Goal: Obtain resource: Download file/media

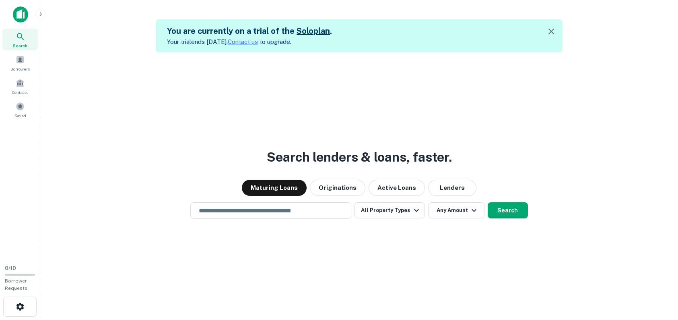
scroll to position [12, 0]
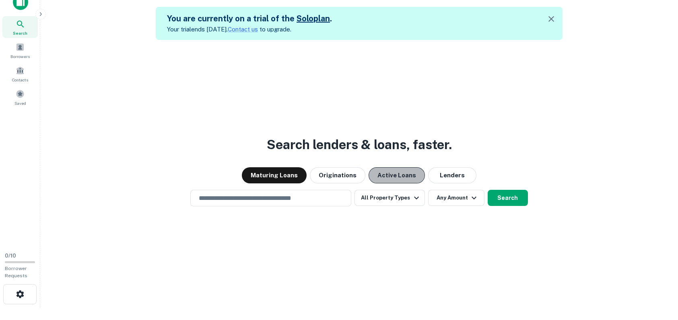
click at [397, 177] on button "Active Loans" at bounding box center [397, 175] width 56 height 16
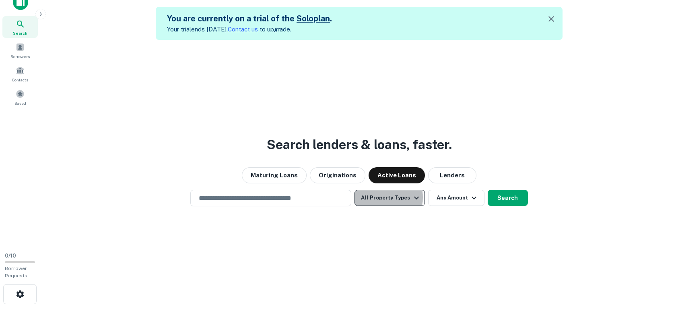
click at [384, 197] on button "All Property Types" at bounding box center [390, 198] width 70 height 16
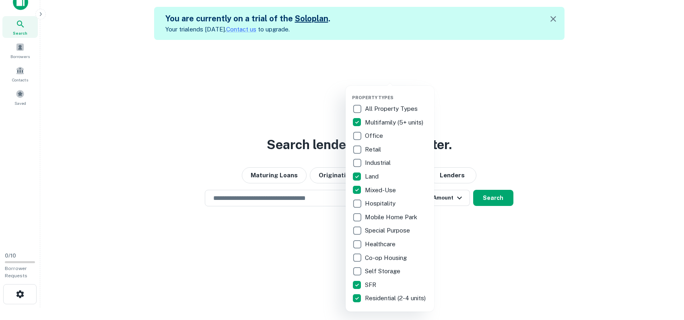
click at [489, 236] on div at bounding box center [342, 160] width 684 height 320
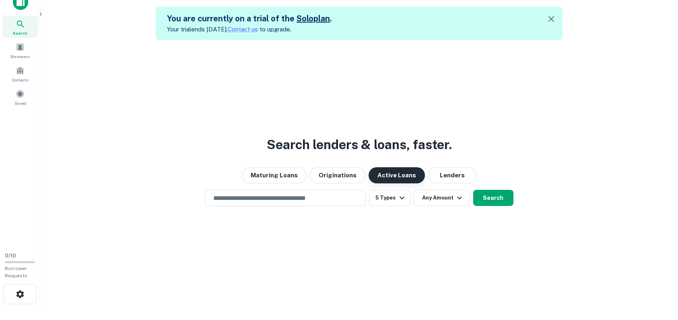
click at [388, 180] on button "Active Loans" at bounding box center [397, 175] width 56 height 16
click at [455, 201] on icon "button" at bounding box center [460, 198] width 10 height 10
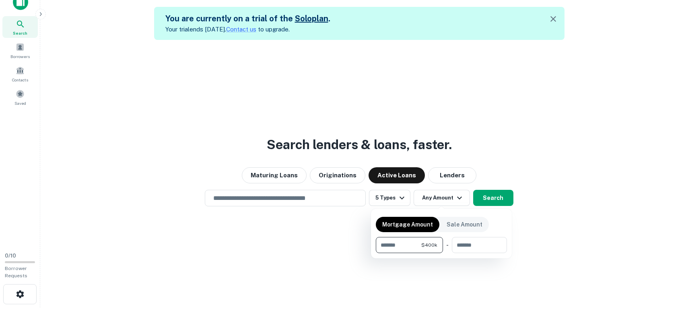
type input "******"
click at [437, 286] on div at bounding box center [342, 160] width 684 height 320
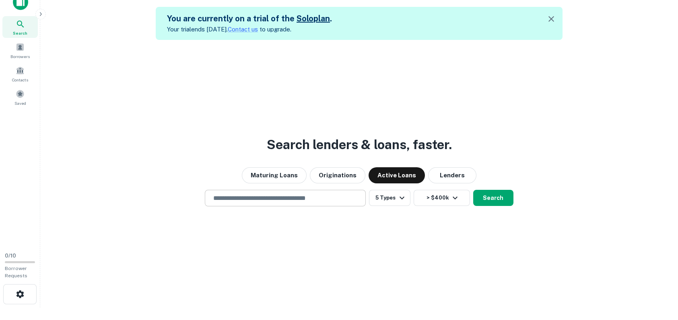
click at [312, 204] on div "​" at bounding box center [285, 198] width 161 height 17
click at [283, 198] on input "text" at bounding box center [286, 197] width 154 height 9
click at [358, 267] on div "Search lenders & loans, faster. Maturing Loans Originations Active Loans Lender…" at bounding box center [359, 200] width 625 height 320
click at [490, 199] on button "Search" at bounding box center [493, 198] width 40 height 16
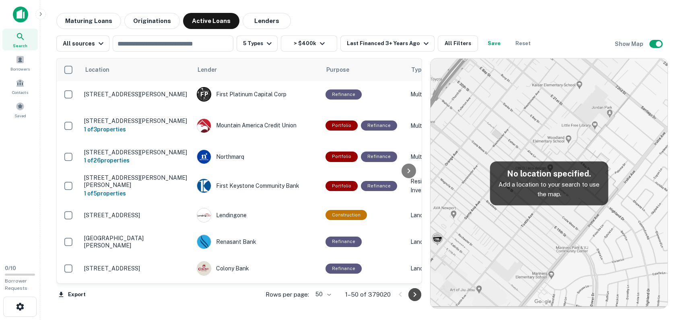
click at [416, 296] on icon "Go to next page" at bounding box center [415, 294] width 10 height 10
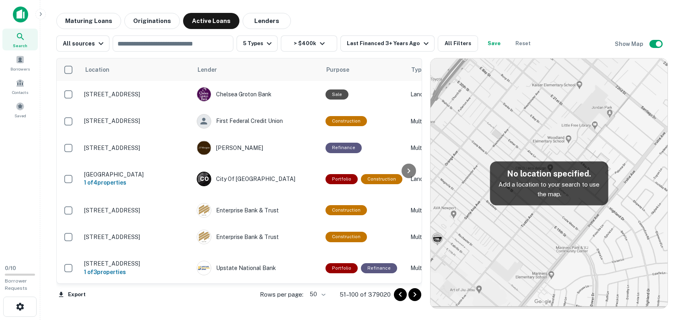
click at [401, 293] on icon "Go to previous page" at bounding box center [401, 294] width 10 height 10
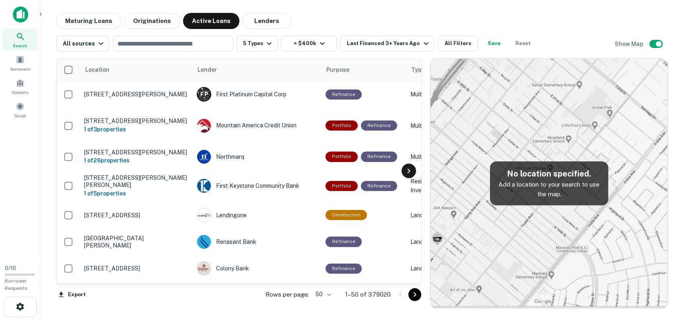
click at [409, 172] on icon at bounding box center [409, 171] width 10 height 10
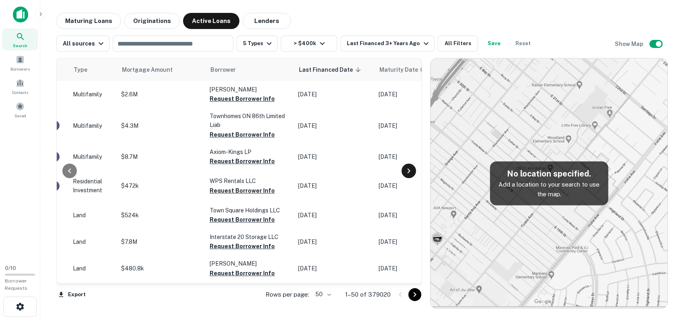
click at [409, 172] on icon at bounding box center [409, 171] width 10 height 10
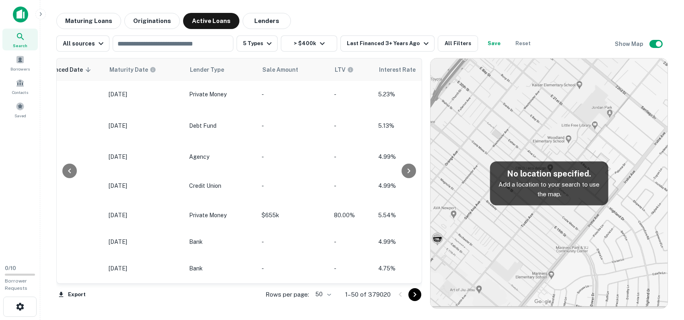
scroll to position [0, 678]
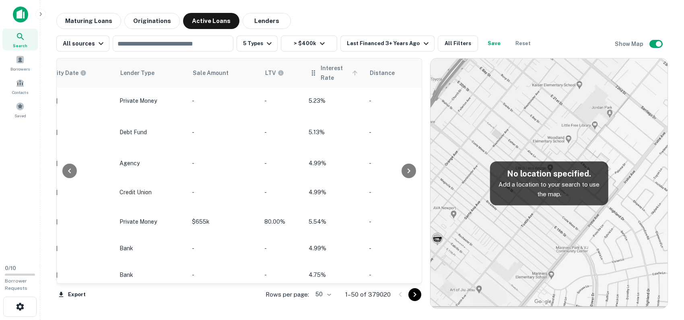
click at [324, 75] on span "Interest Rate" at bounding box center [340, 72] width 39 height 19
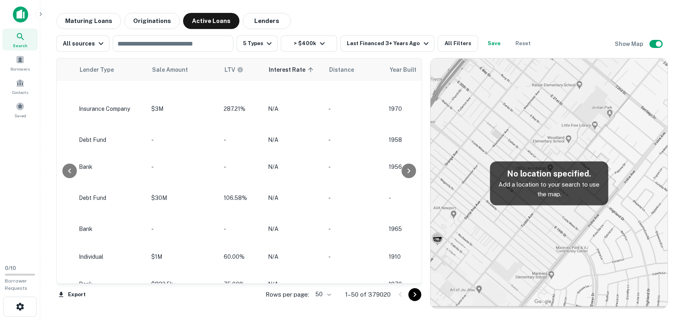
scroll to position [195, 678]
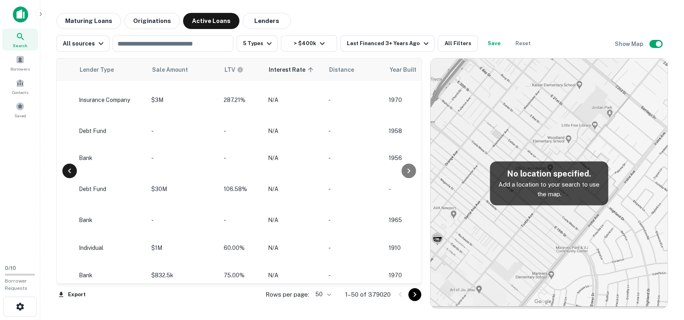
click at [71, 173] on icon at bounding box center [70, 171] width 10 height 10
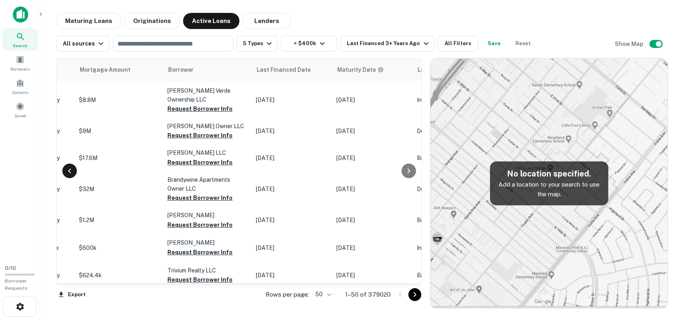
click at [71, 173] on icon at bounding box center [70, 171] width 10 height 10
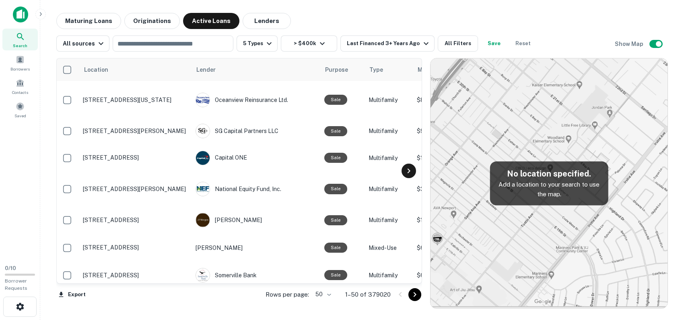
click at [411, 173] on icon at bounding box center [409, 171] width 10 height 10
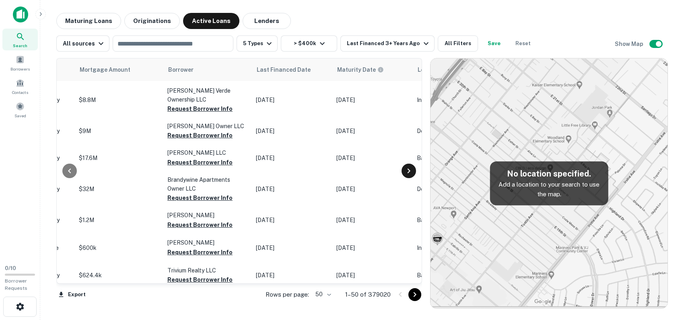
click at [411, 173] on icon at bounding box center [409, 171] width 10 height 10
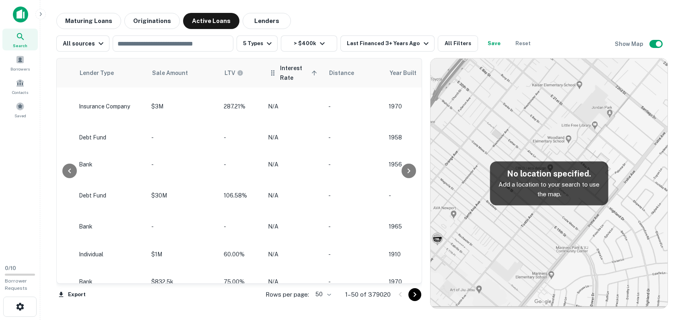
scroll to position [201, 678]
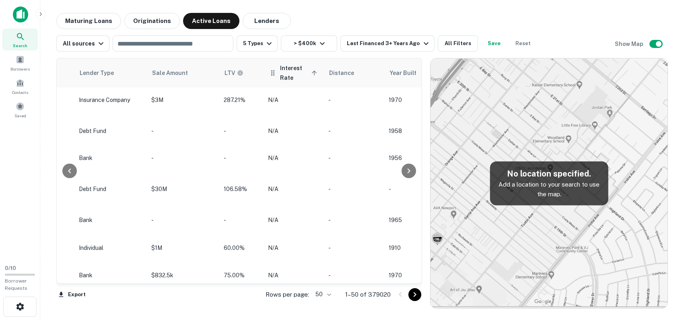
click at [311, 76] on span "Interest Rate sorted ascending" at bounding box center [299, 72] width 39 height 19
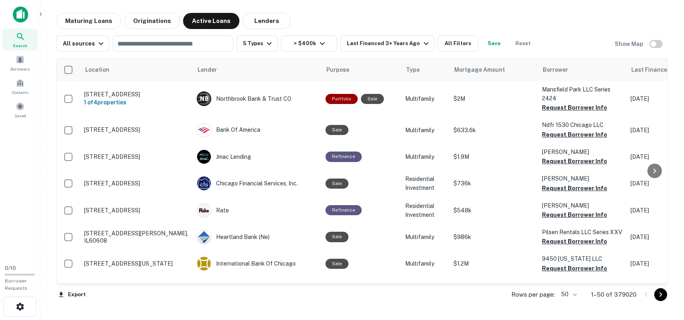
scroll to position [1105, 0]
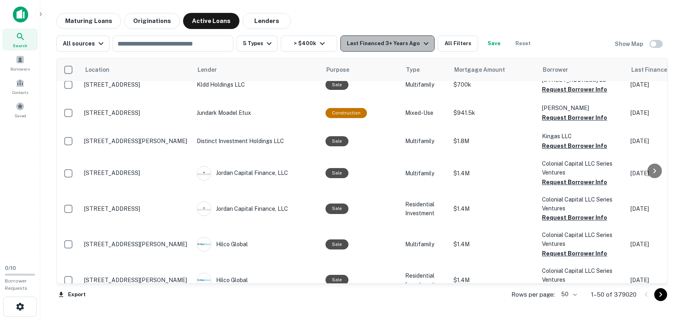
click at [402, 47] on div "Last Financed 3+ Years Ago" at bounding box center [389, 44] width 84 height 10
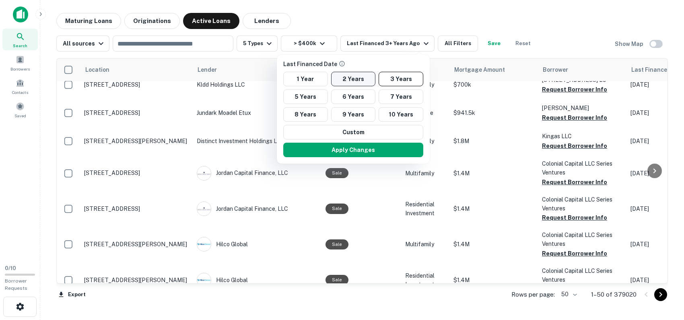
click at [360, 79] on button "2 Years" at bounding box center [353, 79] width 45 height 14
click at [362, 153] on button "Apply Changes" at bounding box center [353, 150] width 140 height 14
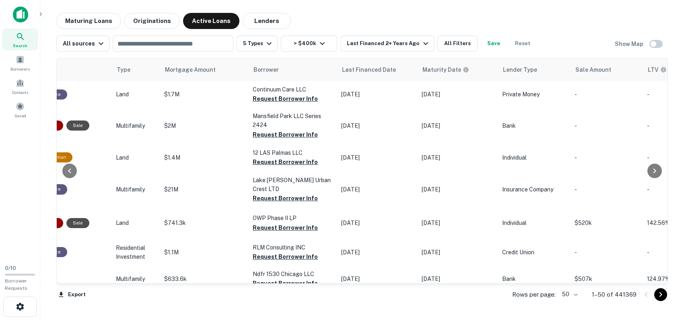
scroll to position [0, 294]
click at [453, 45] on button "All Filters" at bounding box center [458, 43] width 40 height 16
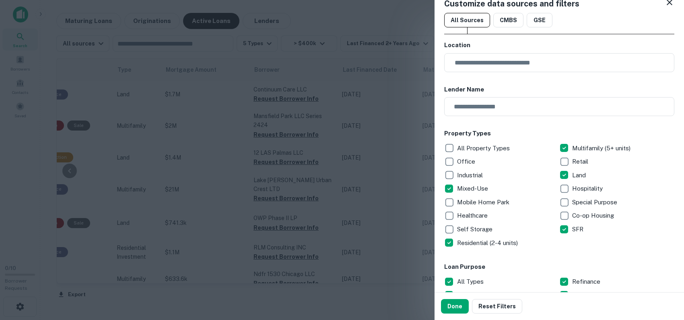
scroll to position [0, 0]
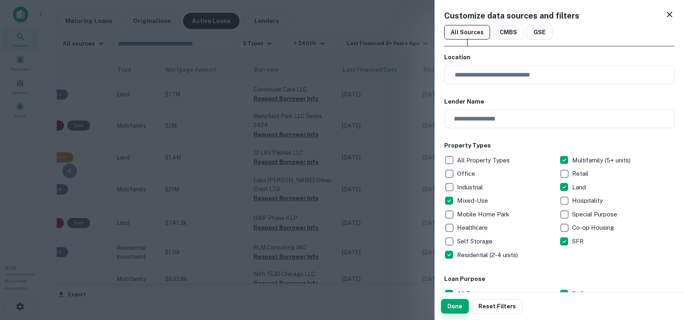
click at [463, 305] on button "Done" at bounding box center [455, 306] width 28 height 14
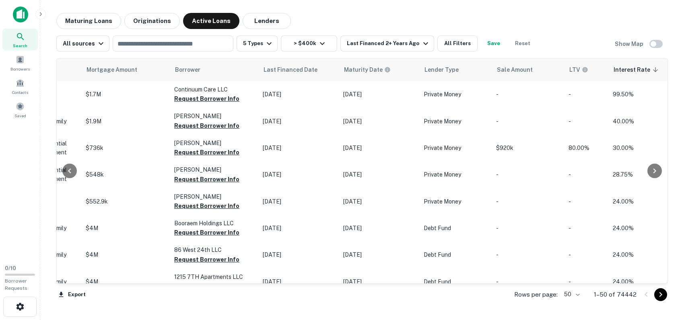
scroll to position [0, 372]
click at [77, 294] on button "Export" at bounding box center [71, 294] width 31 height 12
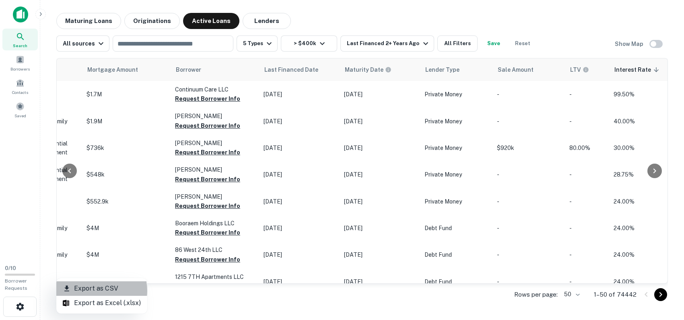
click at [97, 290] on li "Export as CSV" at bounding box center [101, 288] width 91 height 14
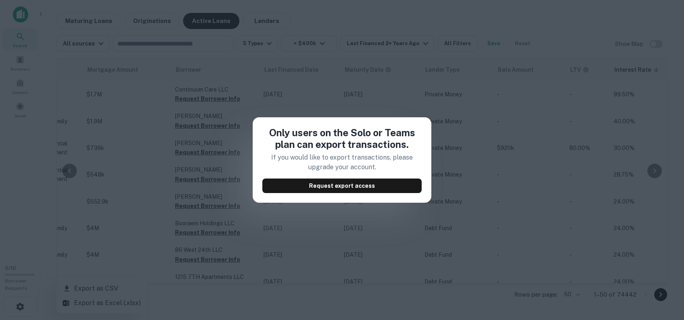
click at [343, 303] on div "Only users on the Solo or Teams plan can export transactions. If you would like…" at bounding box center [342, 160] width 684 height 320
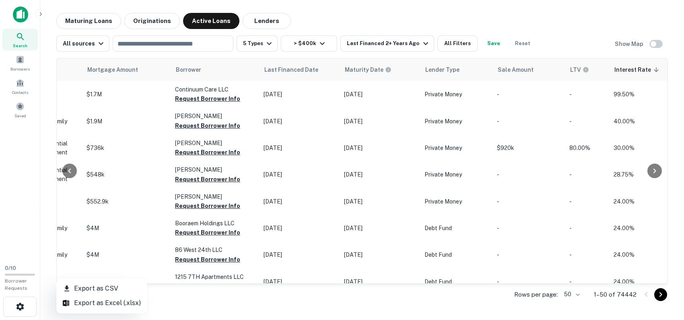
drag, startPoint x: 248, startPoint y: 279, endPoint x: 141, endPoint y: 275, distance: 107.6
click at [142, 275] on div at bounding box center [342, 160] width 684 height 320
click at [161, 303] on div "Export Rows per page: 50 ** 1–50 of 74442" at bounding box center [362, 294] width 612 height 22
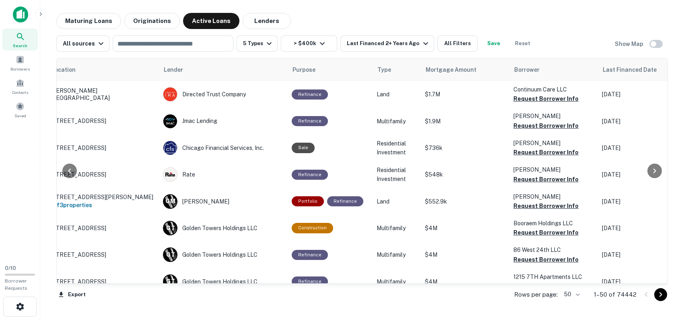
scroll to position [0, 0]
